Goal: Use online tool/utility: Utilize a website feature to perform a specific function

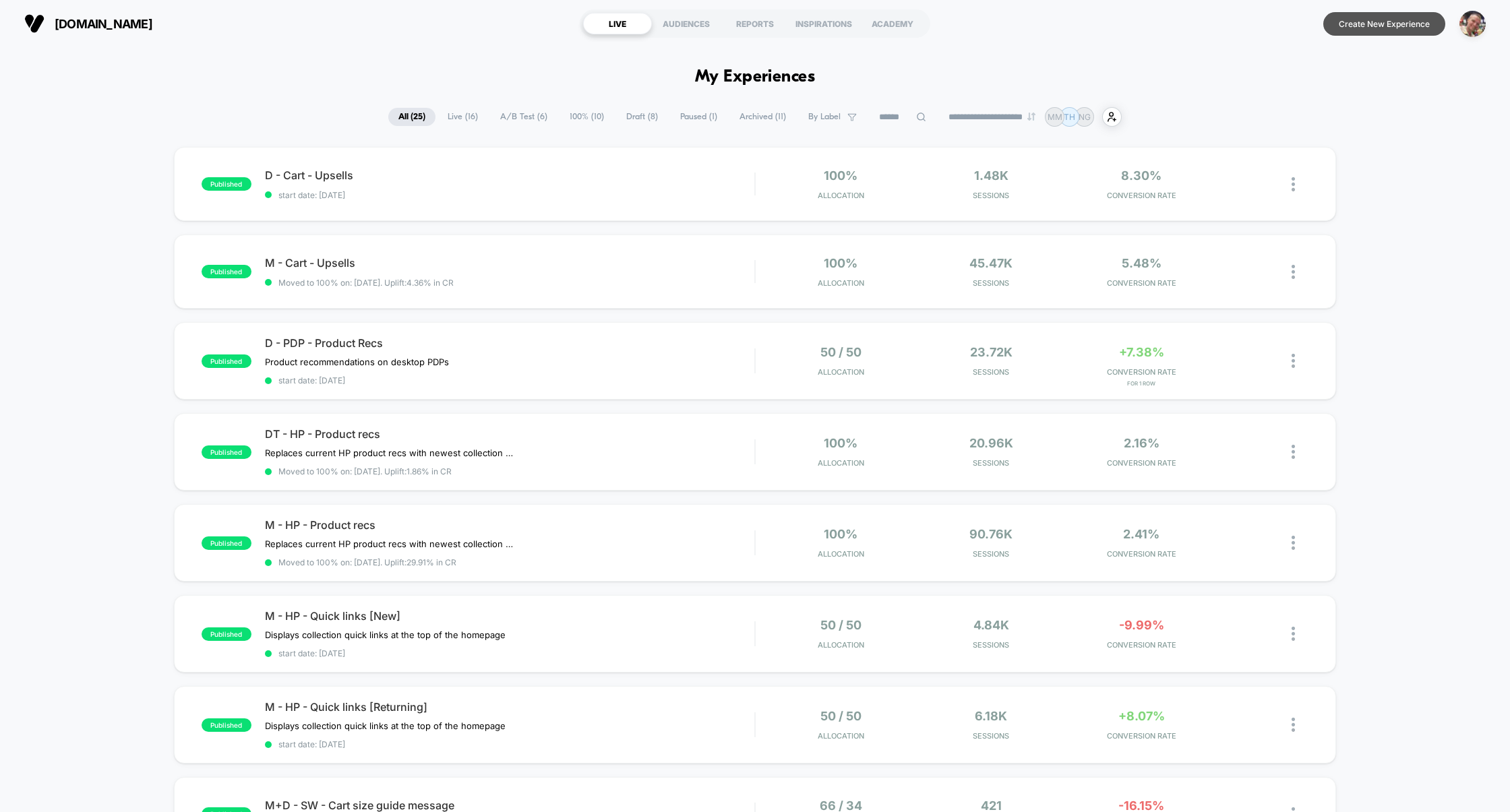
click at [1397, 27] on button "Create New Experience" at bounding box center [1384, 24] width 122 height 24
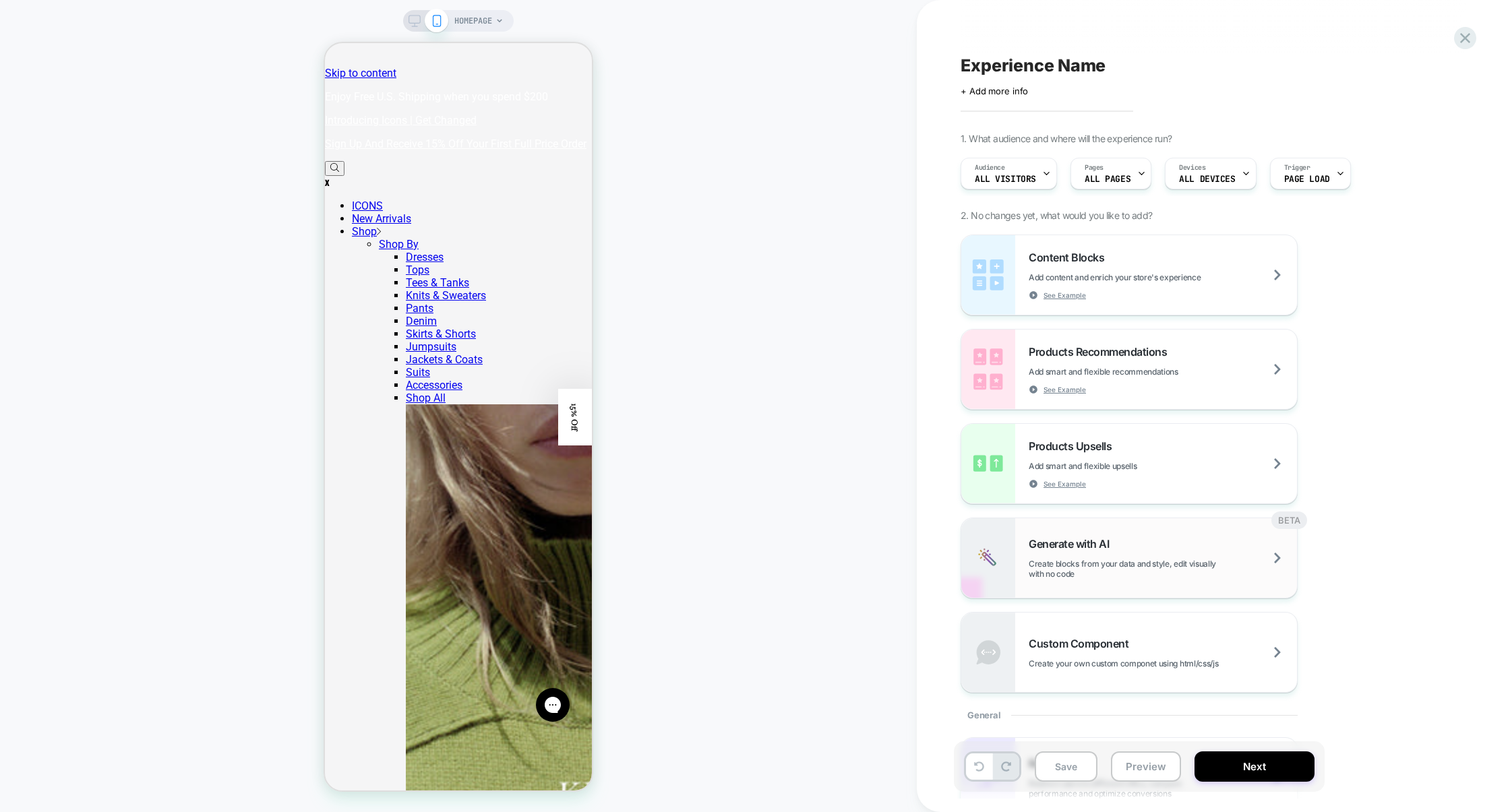
click at [1174, 533] on div "Generate with AI Create blocks from your data and style, edit visually with no …" at bounding box center [1129, 558] width 336 height 80
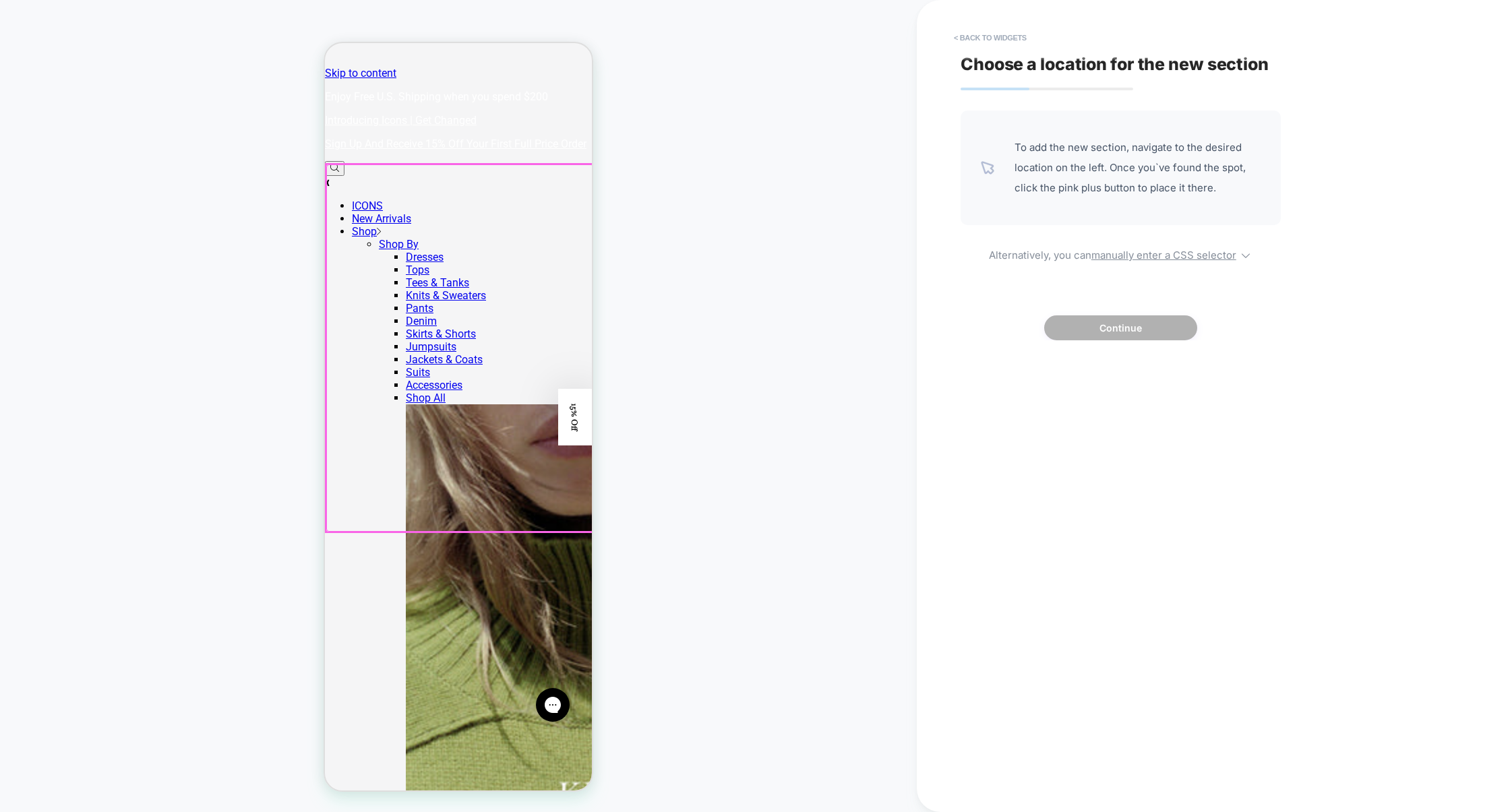
click at [486, 225] on div at bounding box center [460, 348] width 268 height 368
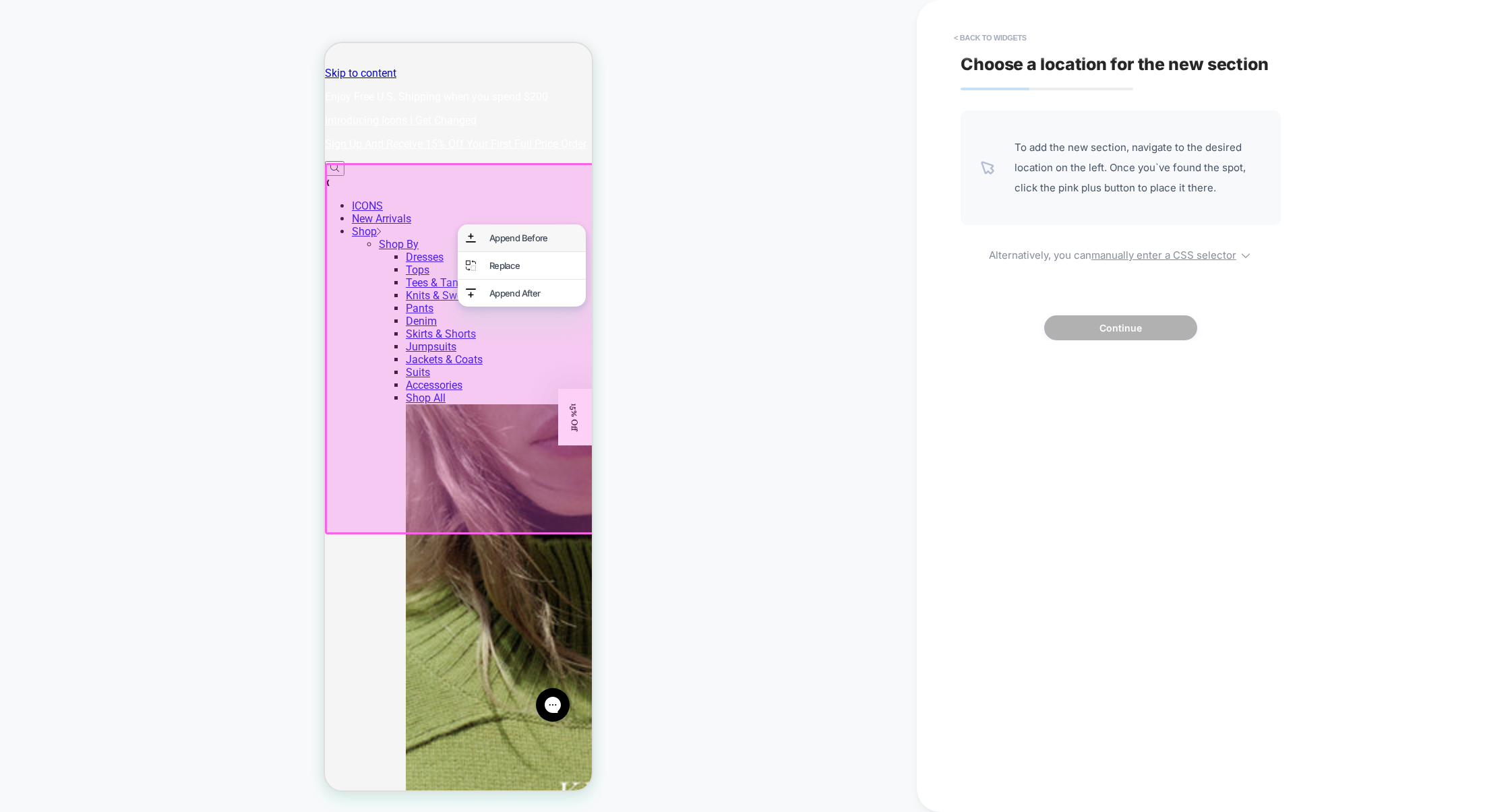
click at [505, 238] on div "Append Before" at bounding box center [533, 238] width 88 height 11
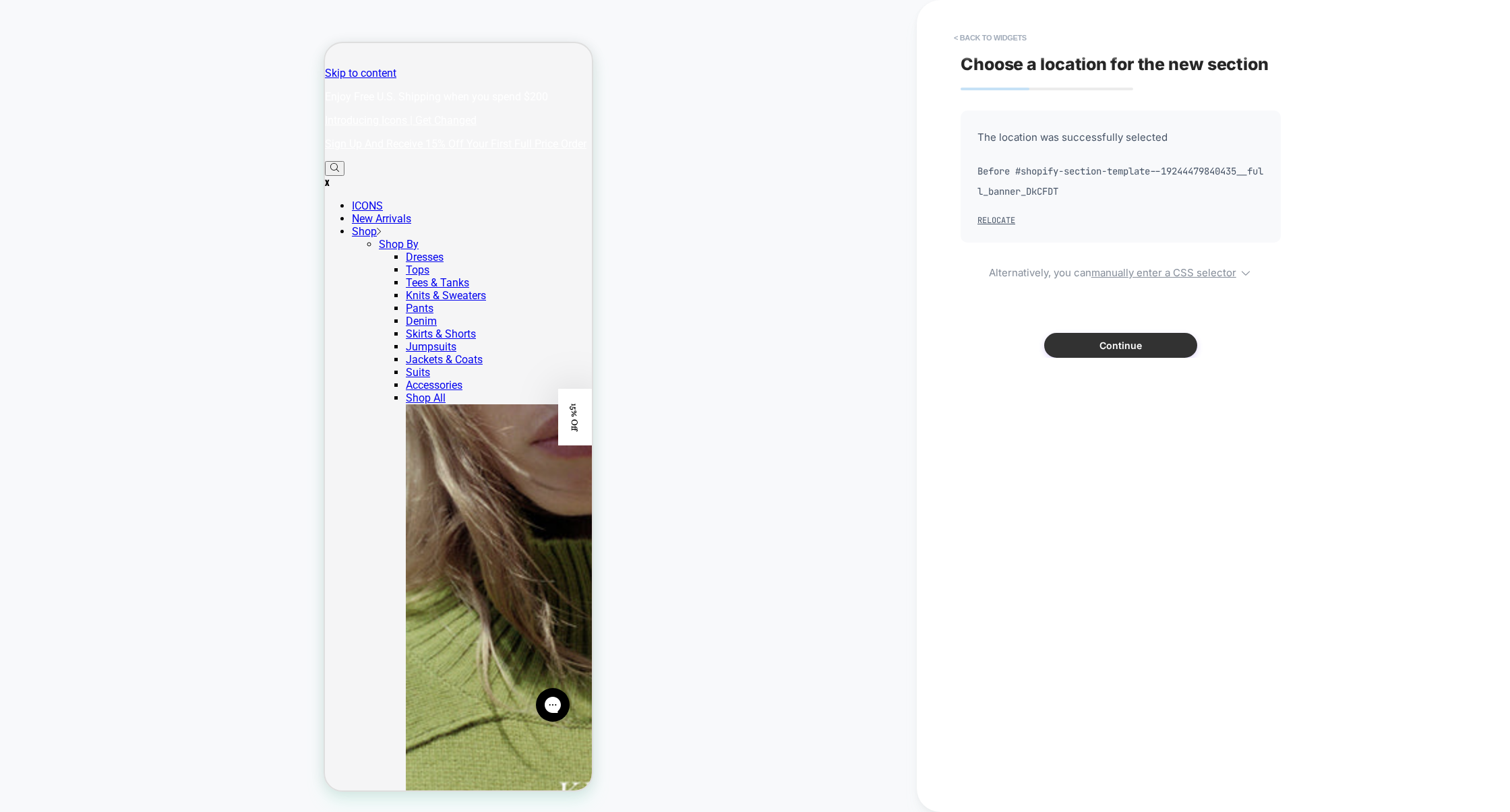
click at [1156, 341] on button "Continue" at bounding box center [1121, 345] width 153 height 25
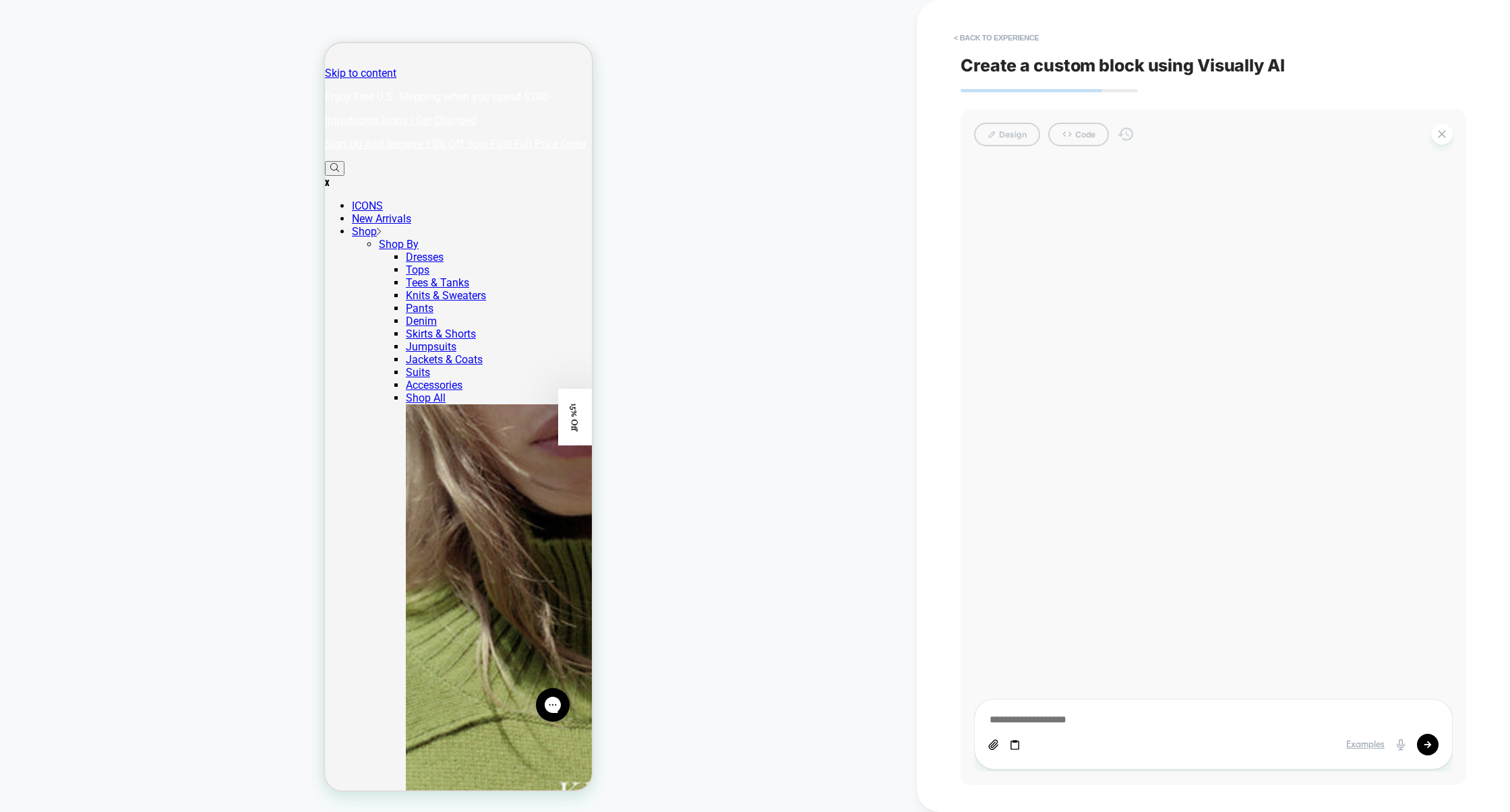
click at [1073, 137] on div "Design Code" at bounding box center [1213, 135] width 478 height 24
click at [1036, 717] on textarea at bounding box center [1214, 719] width 451 height 14
click at [1129, 714] on textarea at bounding box center [1214, 719] width 451 height 14
paste textarea "**********"
type textarea "*"
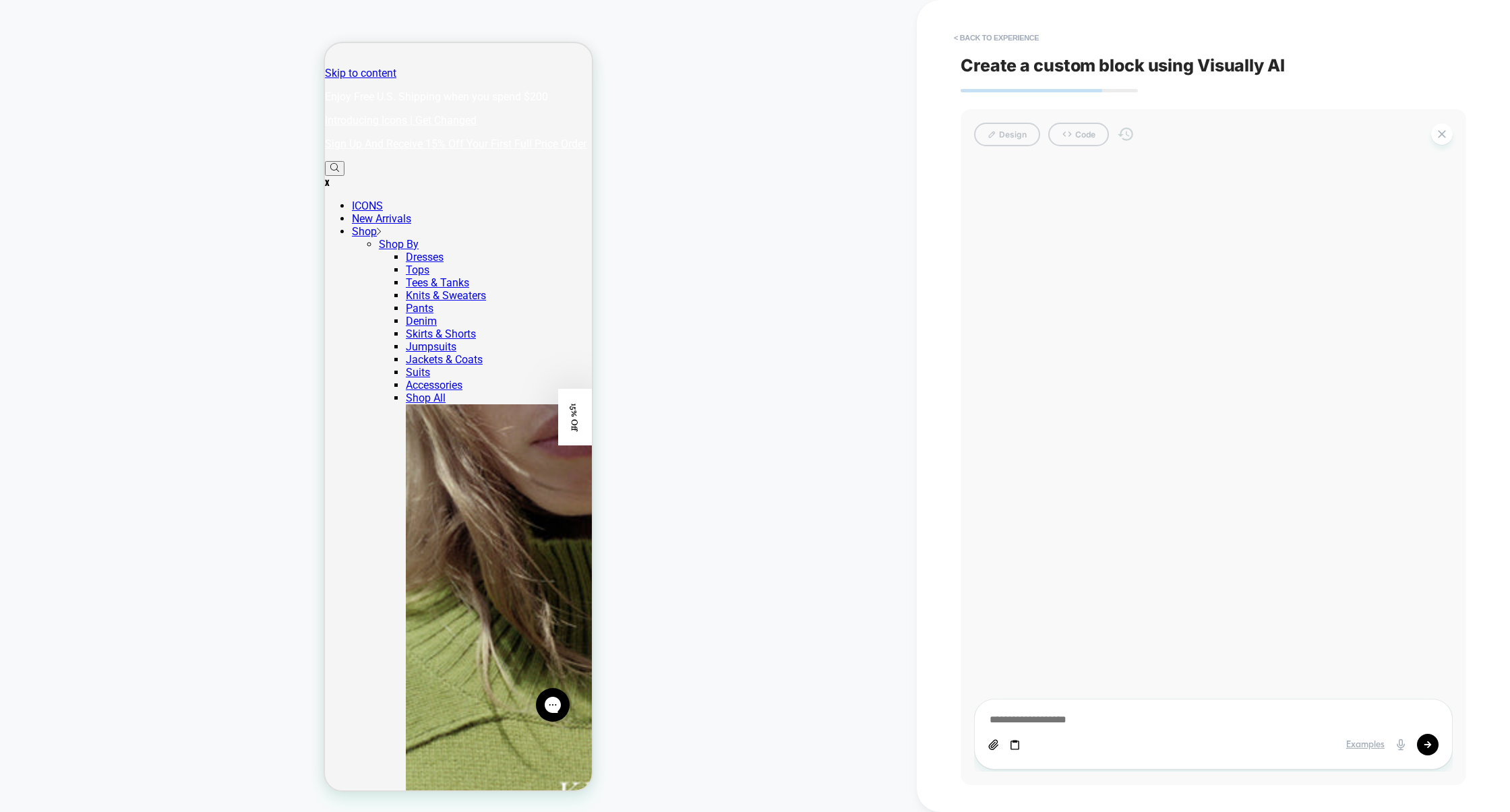
type textarea "**********"
type textarea "*"
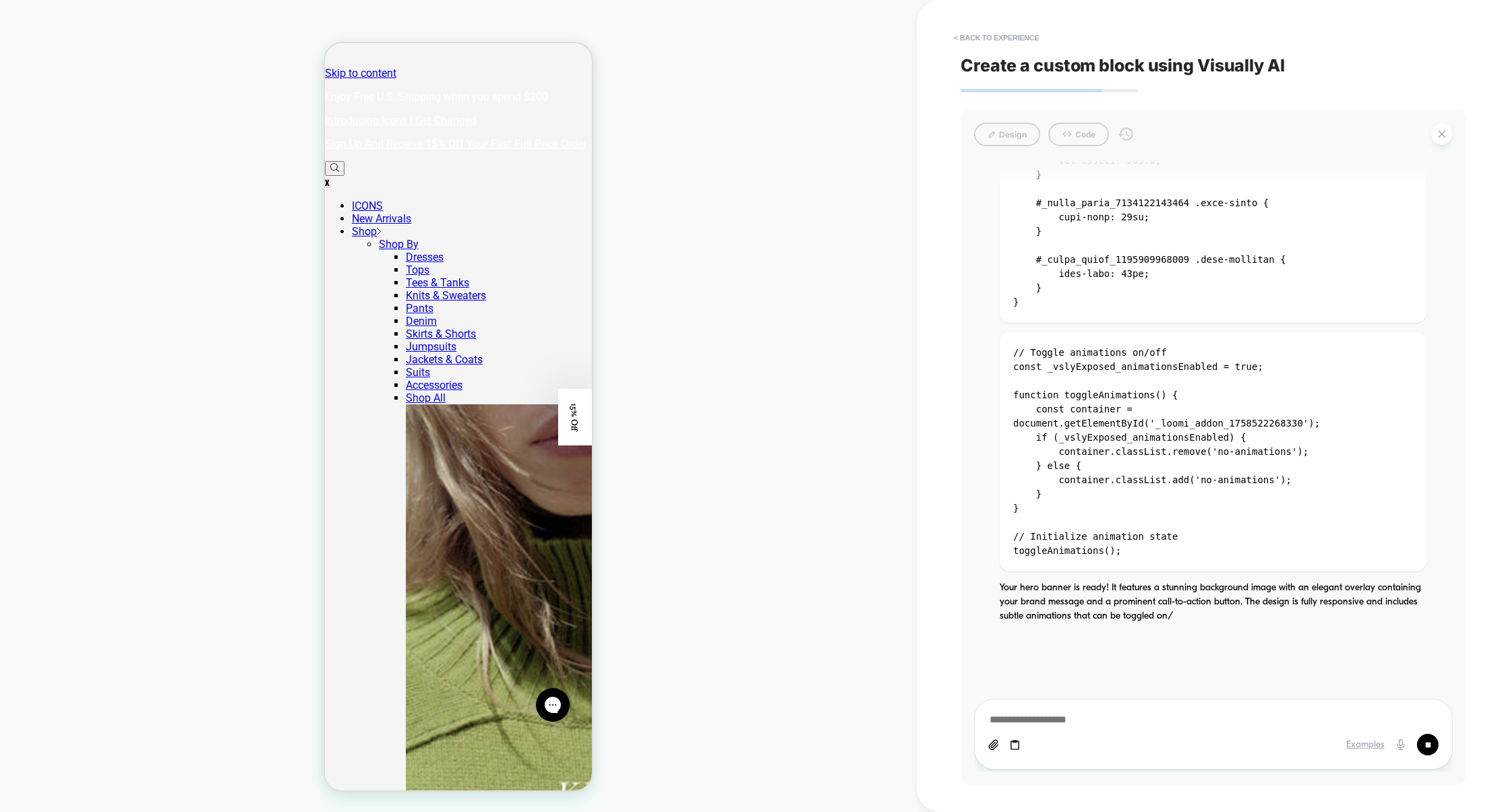
scroll to position [2949, 0]
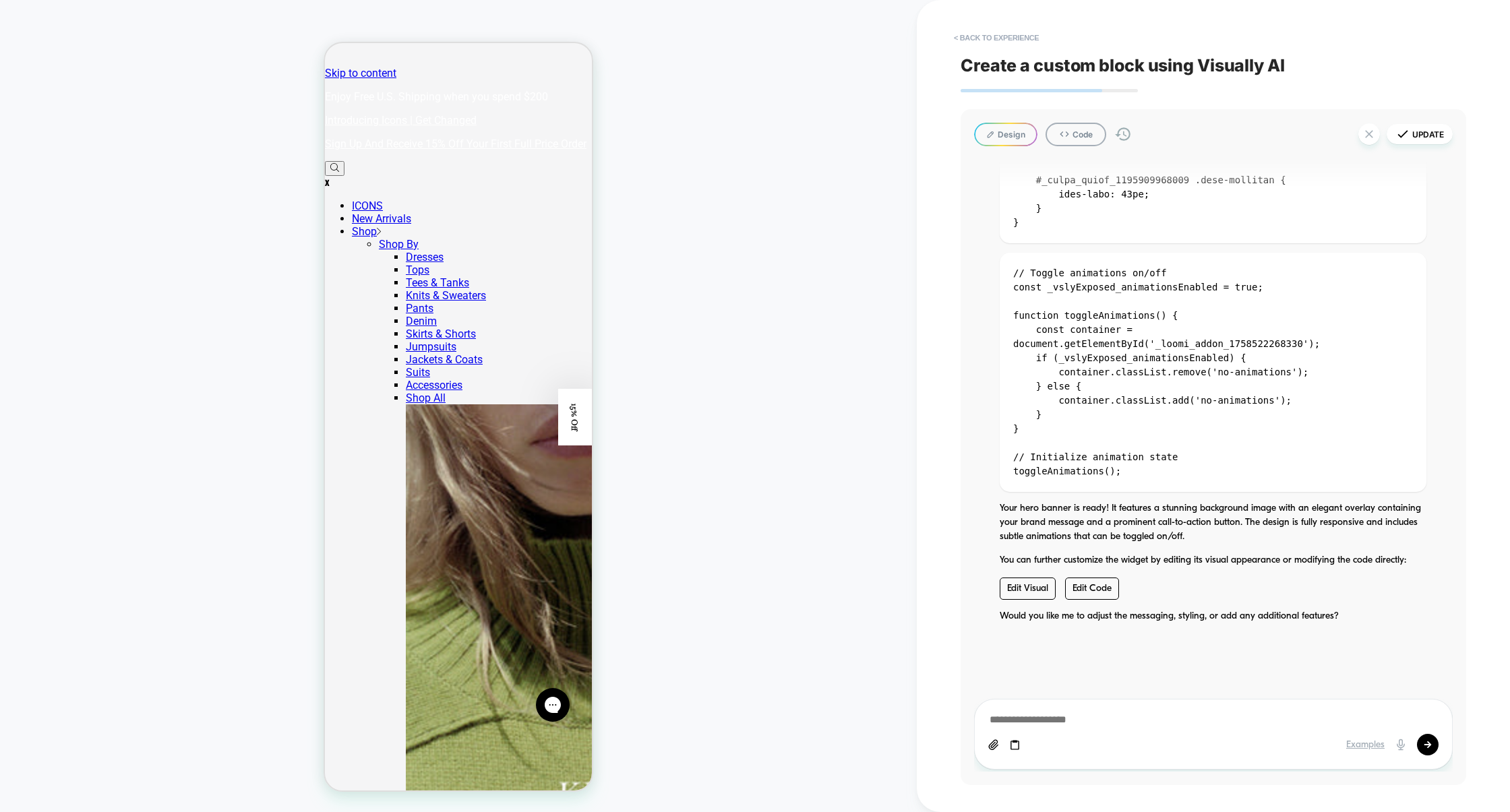
click at [1016, 133] on button "Design" at bounding box center [1005, 135] width 63 height 24
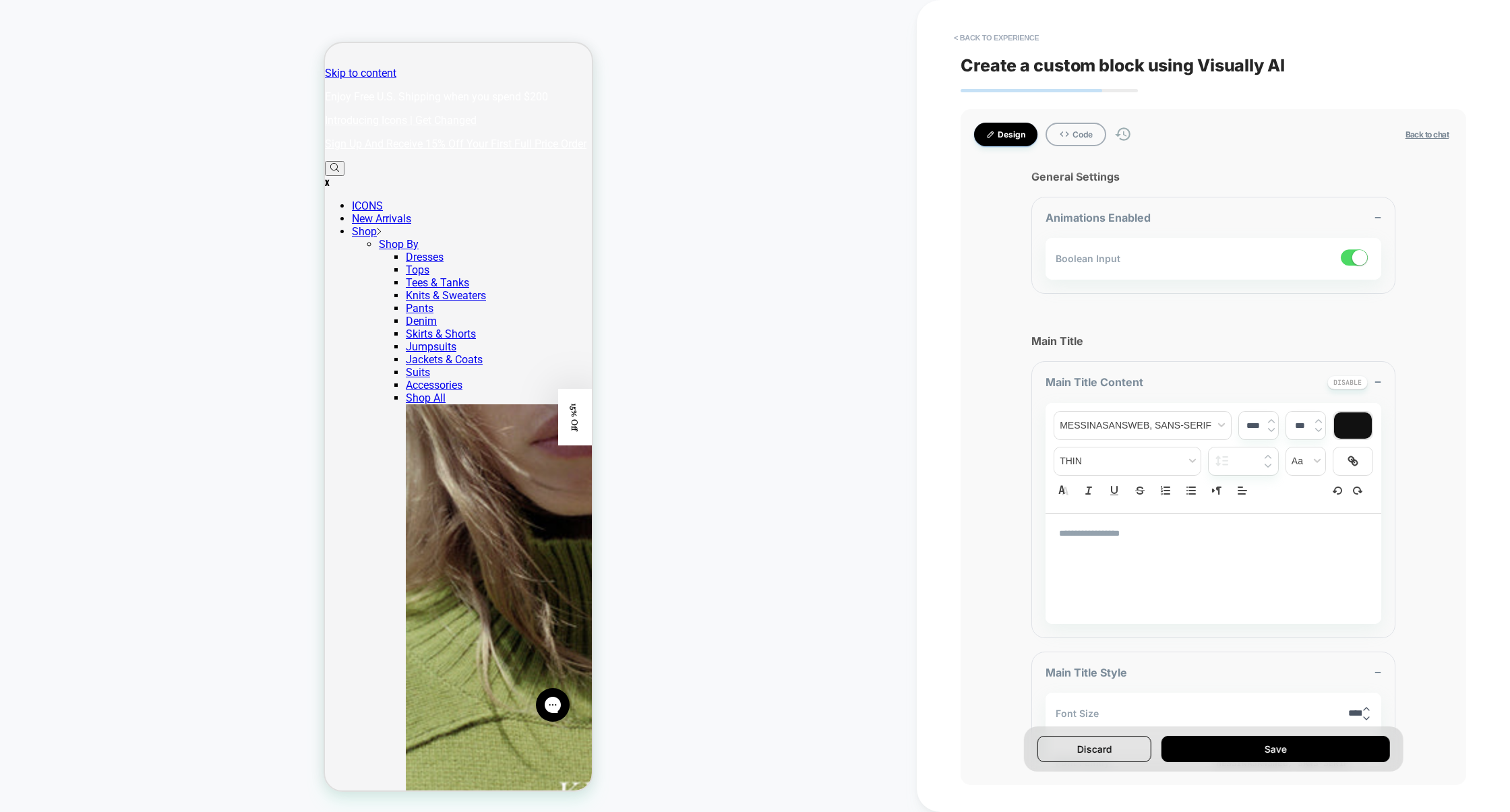
type textarea "*"
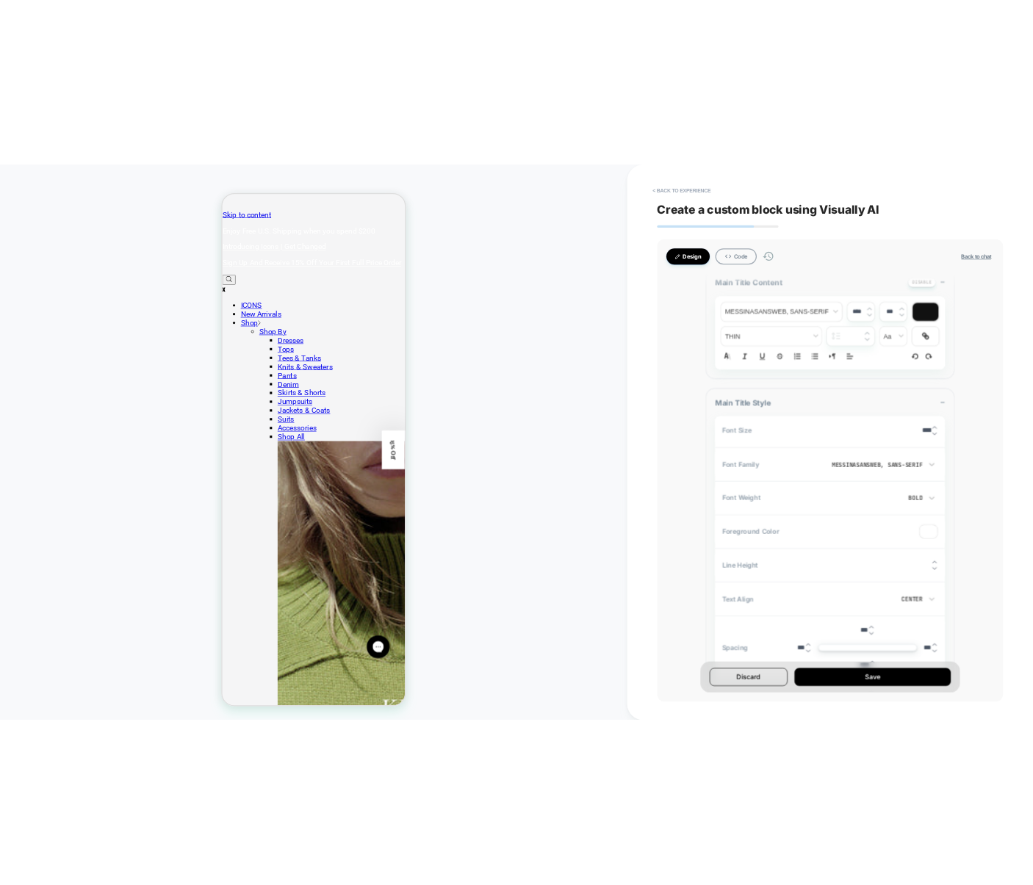
scroll to position [227, 0]
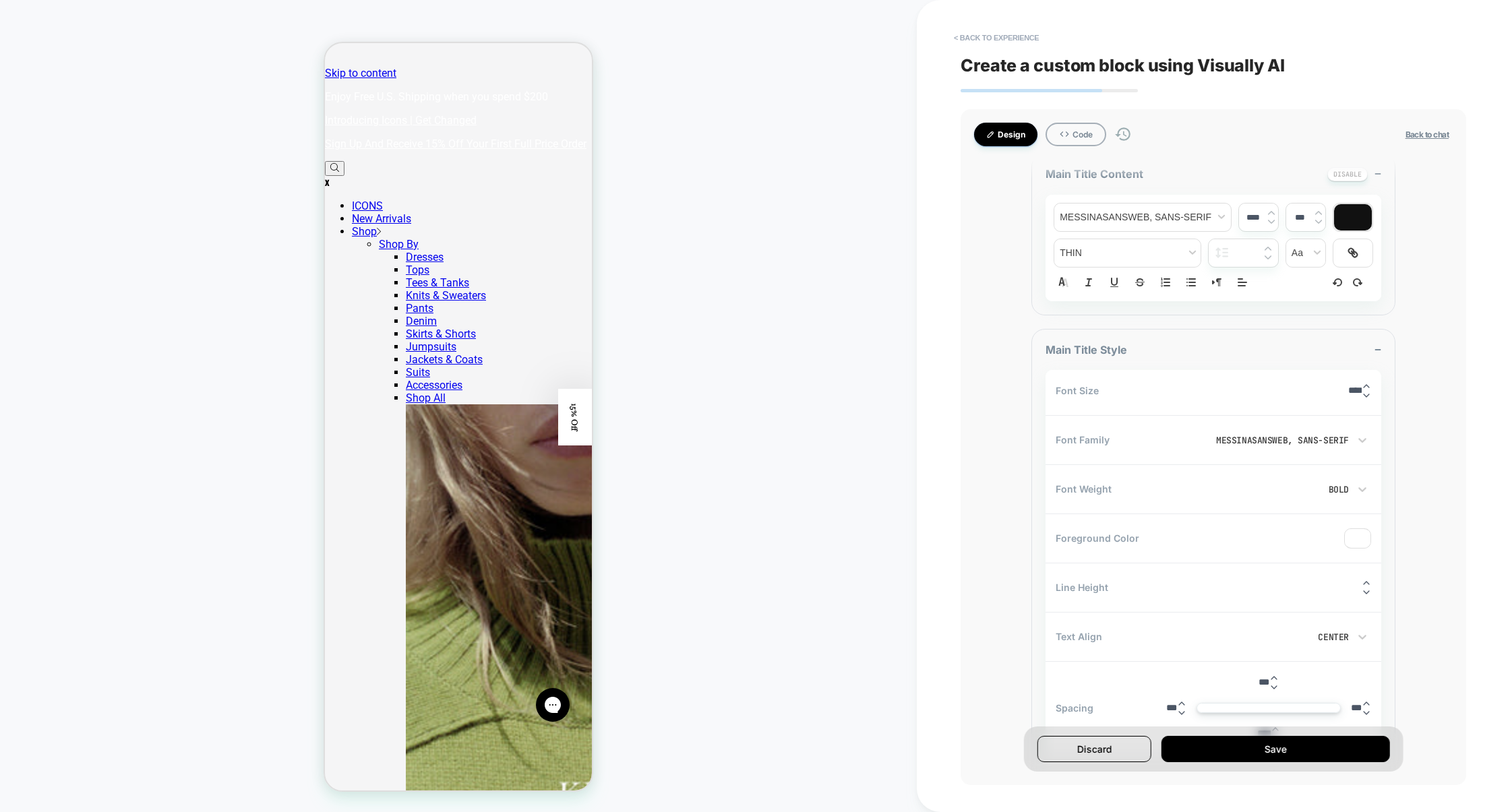
type textarea "*"
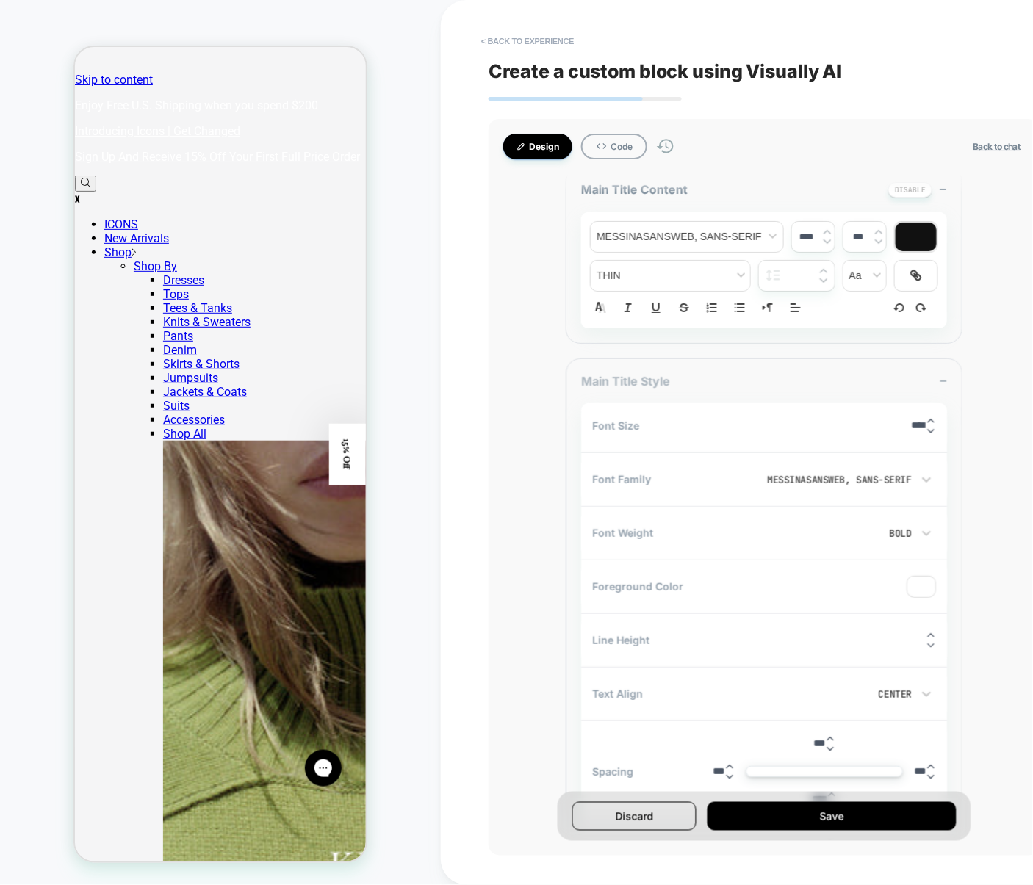
scroll to position [145, 0]
